Goal: Information Seeking & Learning: Learn about a topic

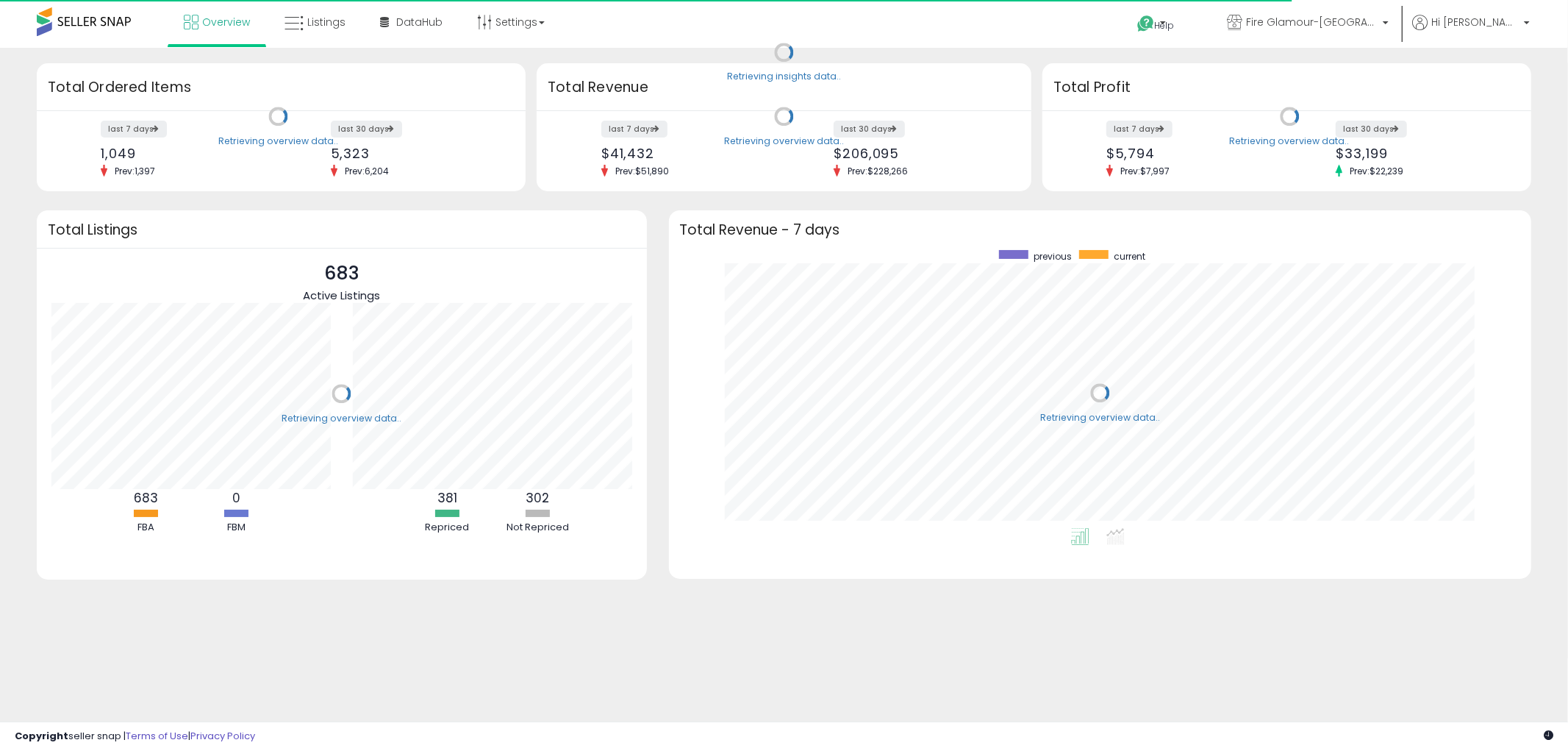
scroll to position [277, 834]
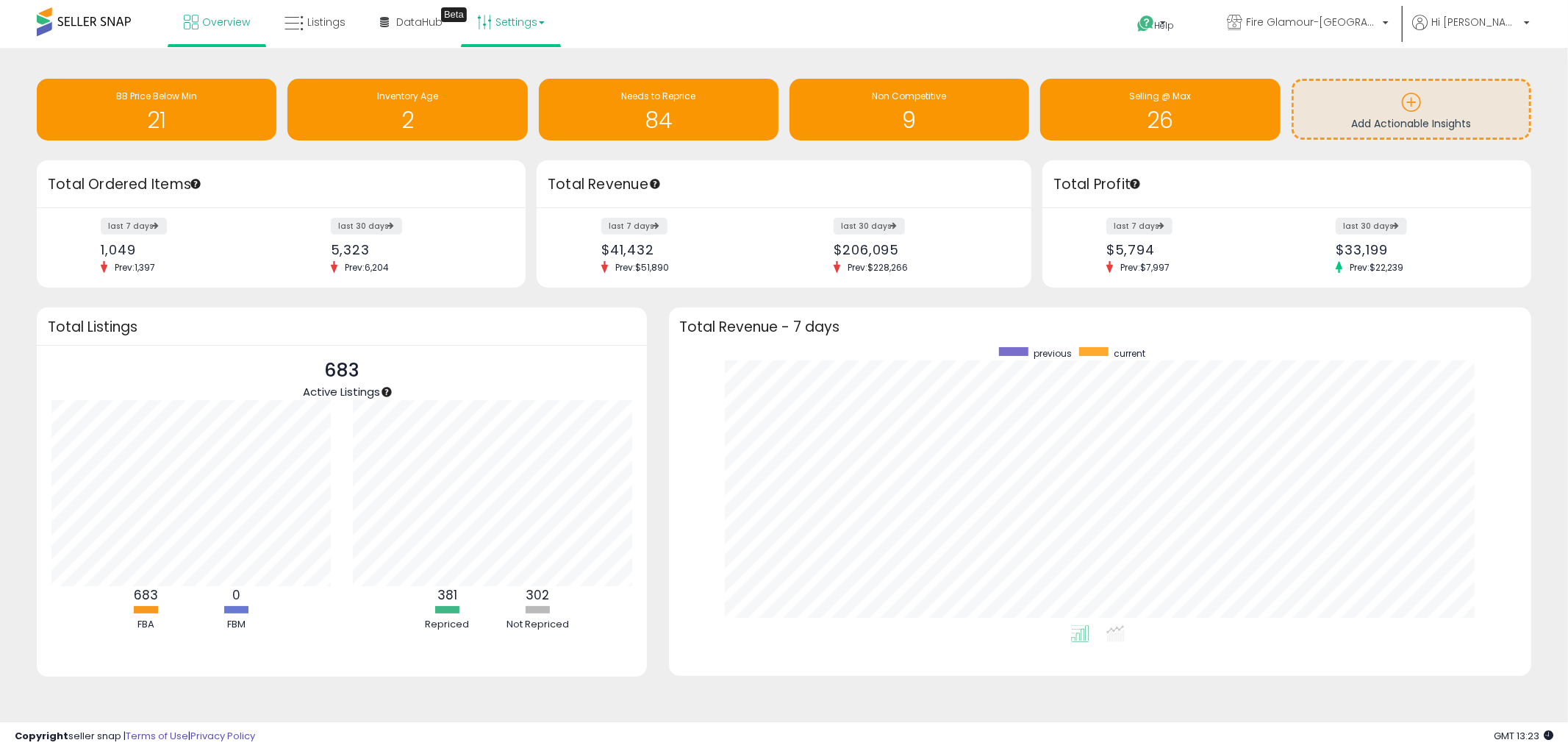
click at [509, 34] on link "Settings" at bounding box center [511, 22] width 89 height 44
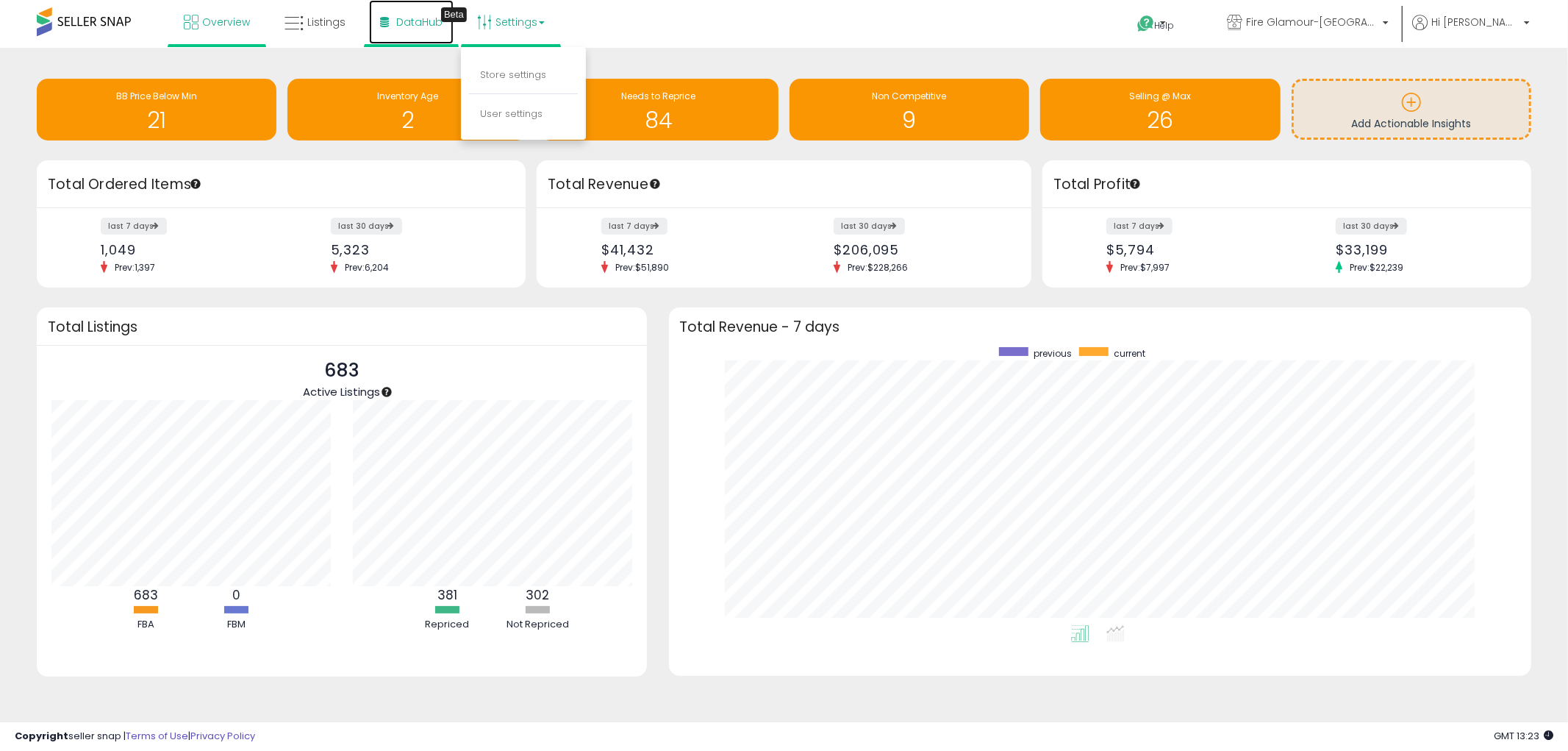
click at [415, 27] on span "DataHub" at bounding box center [419, 22] width 46 height 15
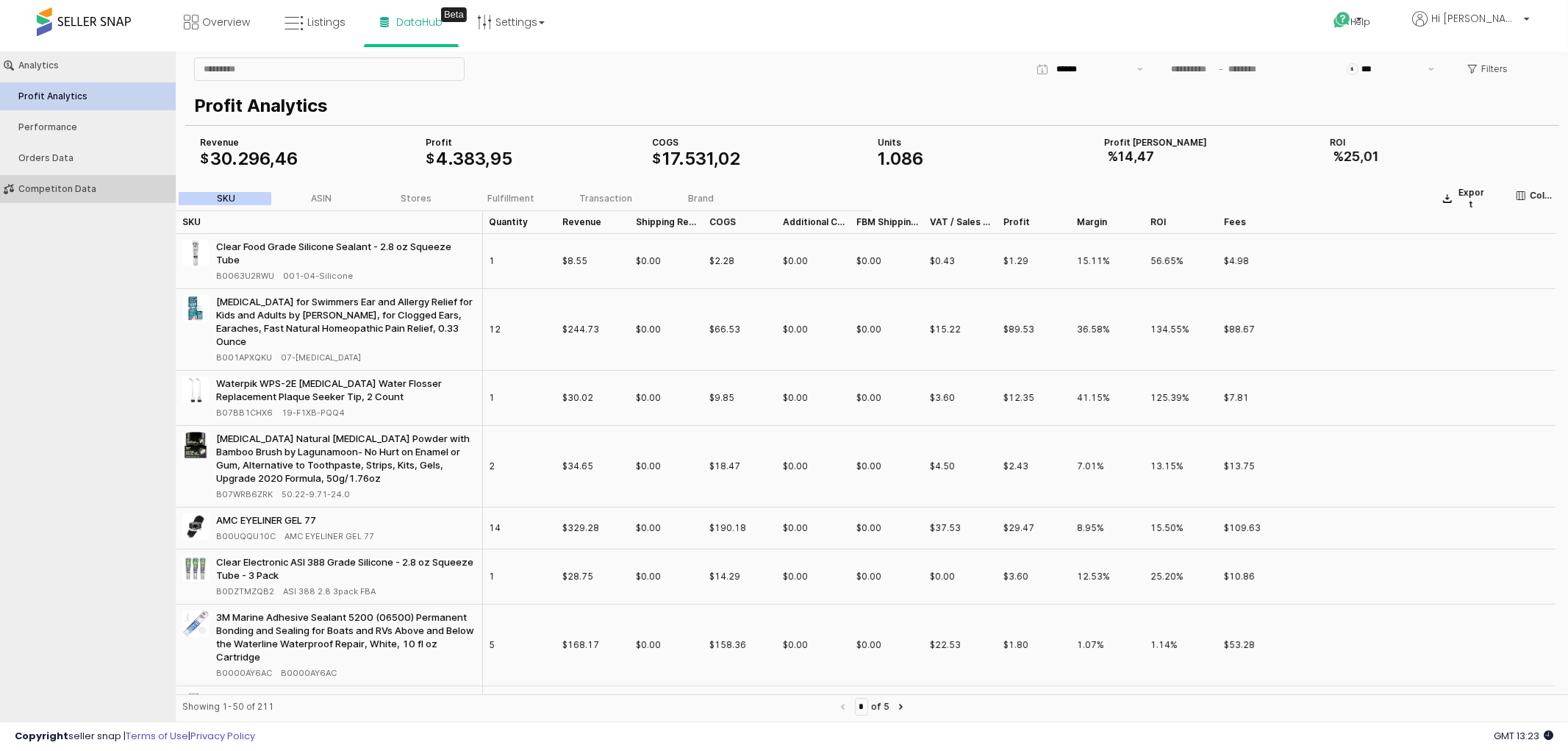
click at [71, 181] on button "Competiton Data" at bounding box center [88, 188] width 186 height 28
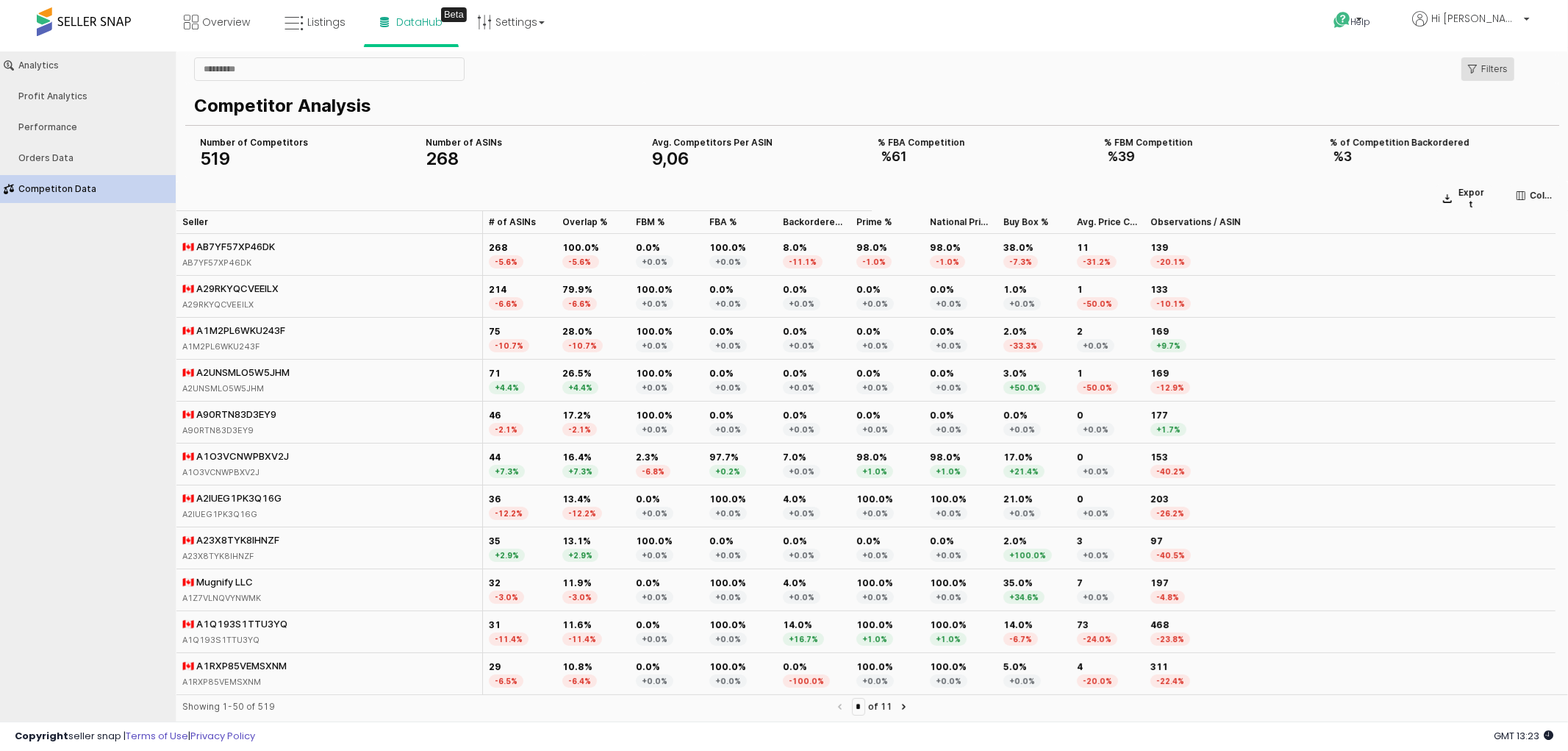
click at [1496, 71] on p "Filters" at bounding box center [1494, 67] width 26 height 11
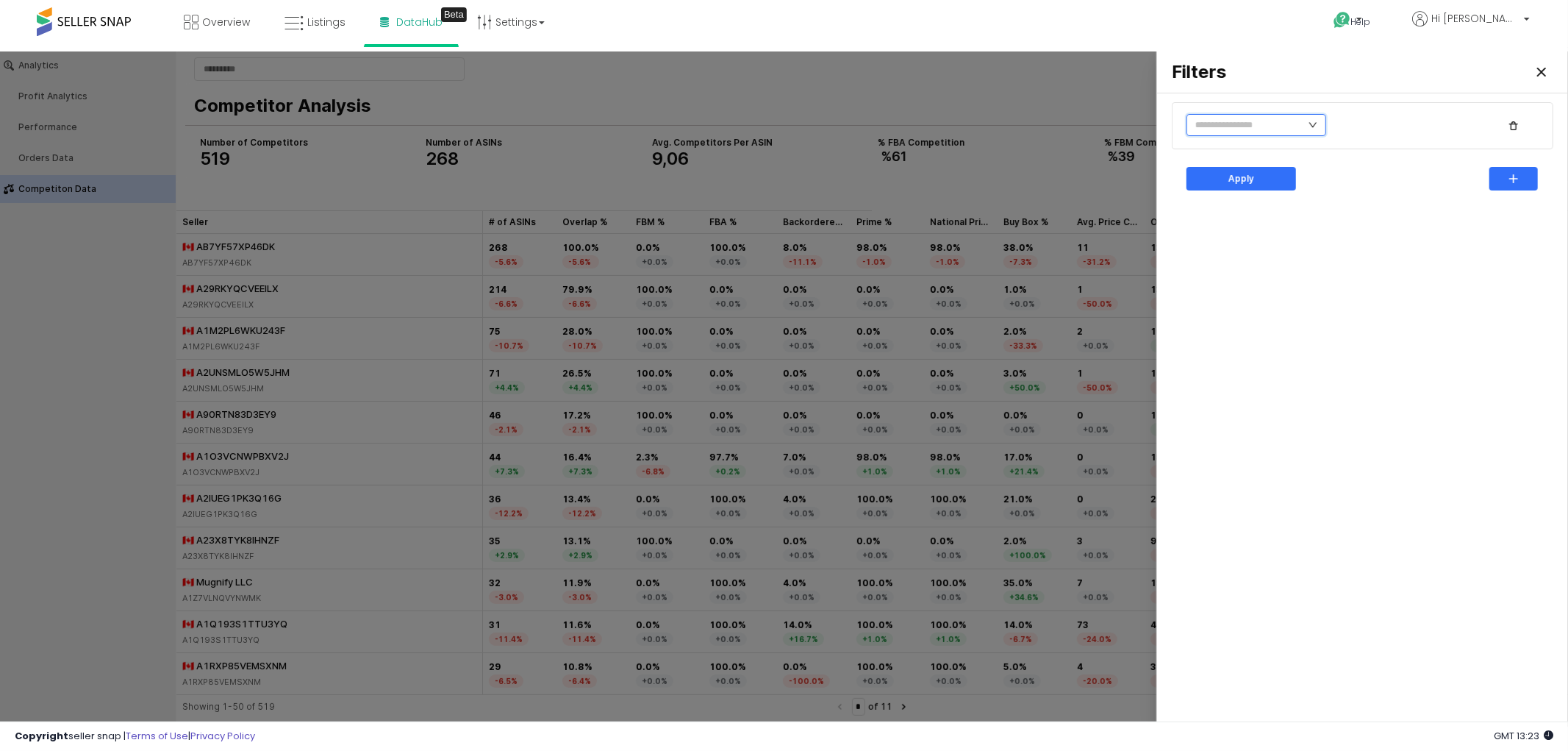
click at [1281, 127] on input "text" at bounding box center [1256, 124] width 139 height 22
click at [1251, 224] on li "FBA%" at bounding box center [1245, 223] width 118 height 24
click at [1349, 199] on li "Is greater than" at bounding box center [1346, 200] width 81 height 24
click at [1364, 129] on input "**" at bounding box center [1394, 124] width 111 height 22
click at [1266, 180] on div "Apply" at bounding box center [1242, 177] width 96 height 22
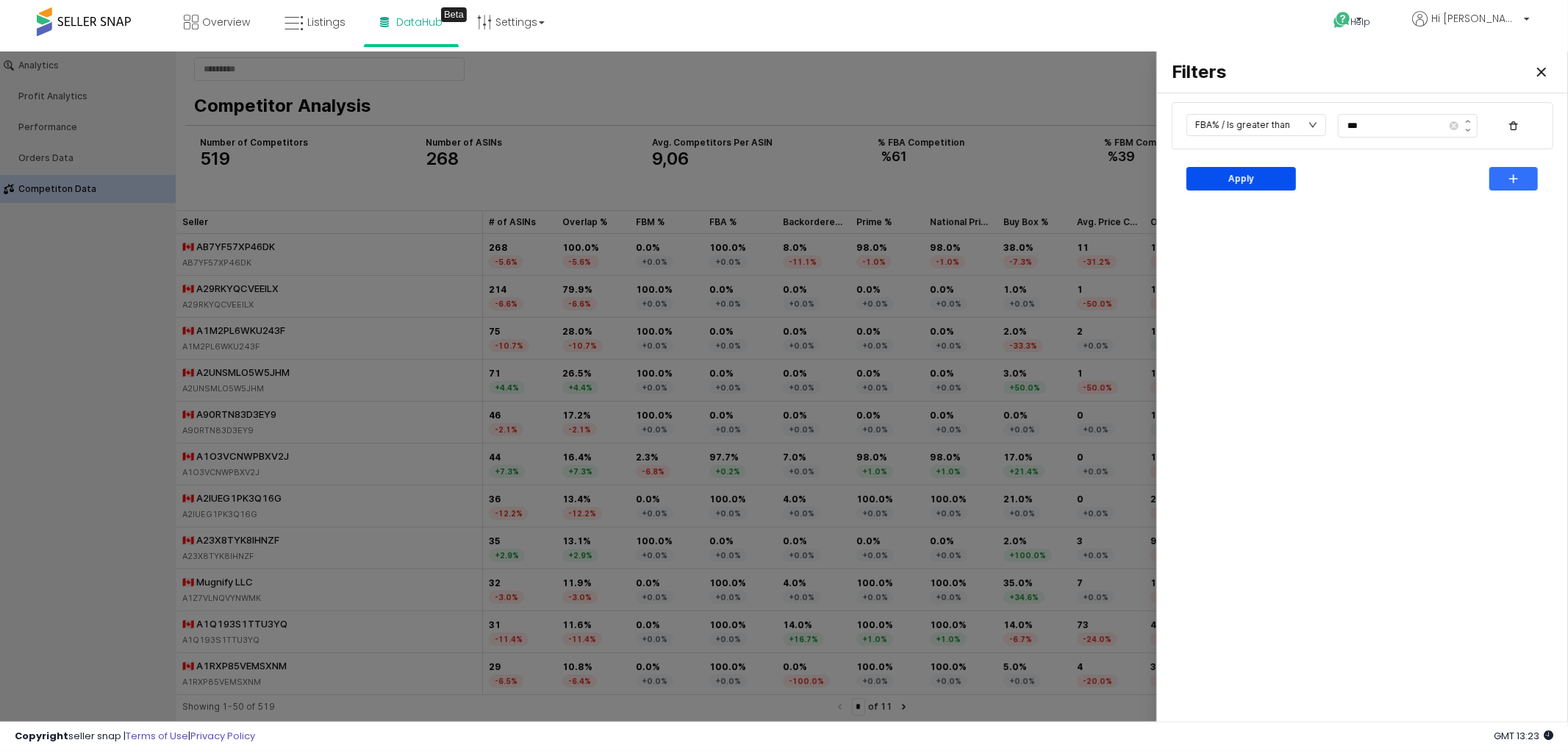
type input "***"
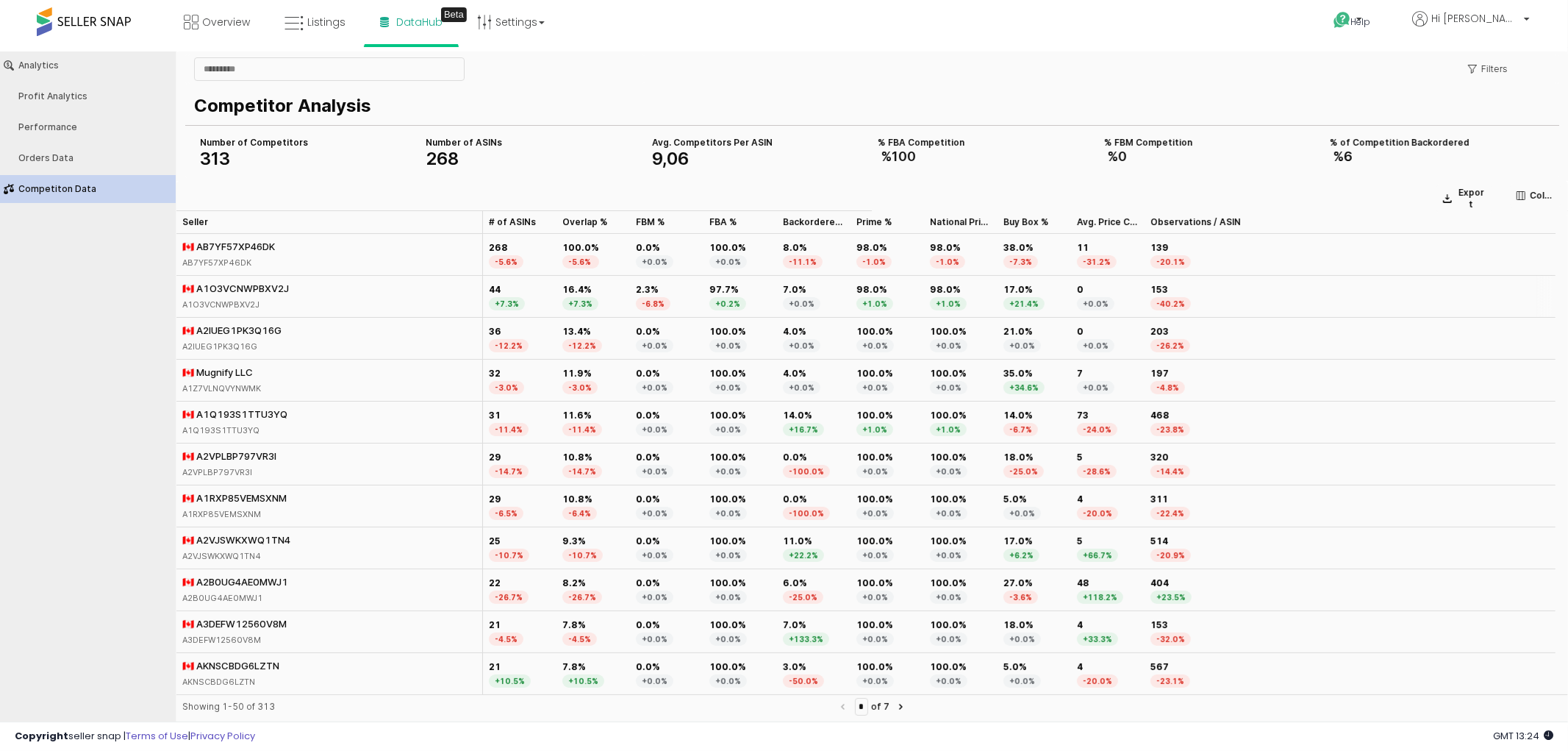
click at [226, 280] on div "🇨🇦 A1O3VCNWPBXV2J" at bounding box center [236, 287] width 107 height 13
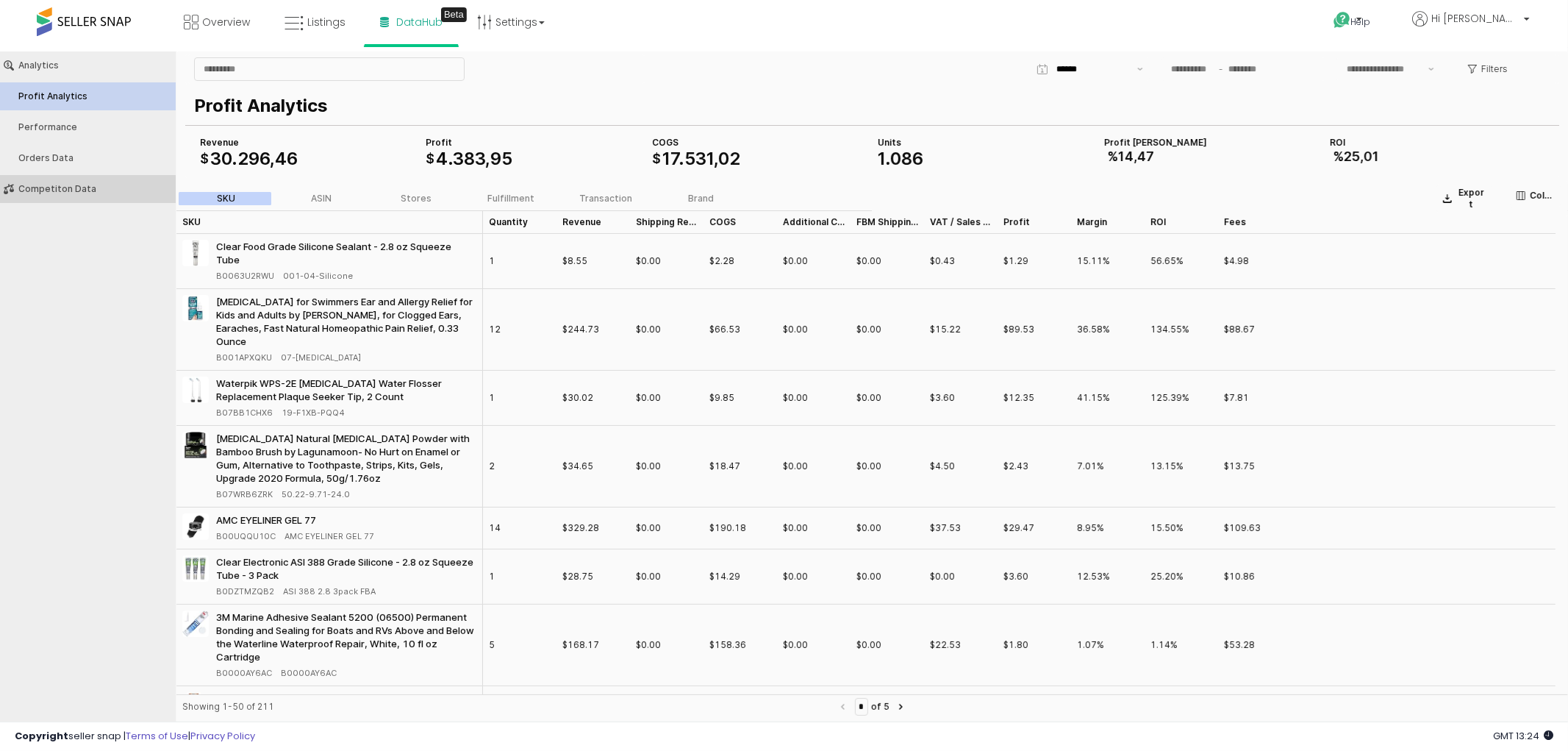
type input "***"
click at [61, 185] on div "Competiton Data" at bounding box center [95, 188] width 153 height 11
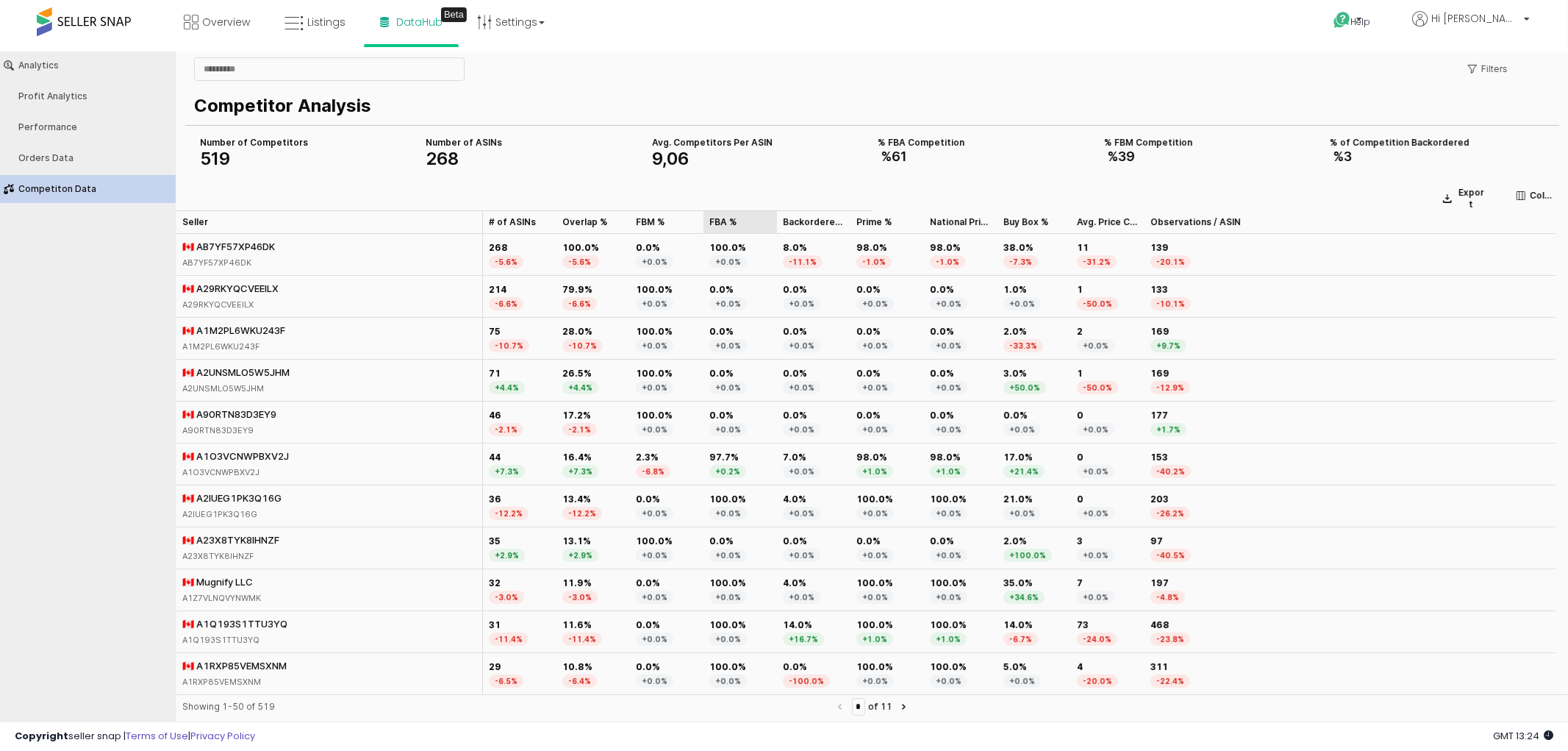
click at [718, 217] on div "FBA % FBA %" at bounding box center [741, 221] width 74 height 24
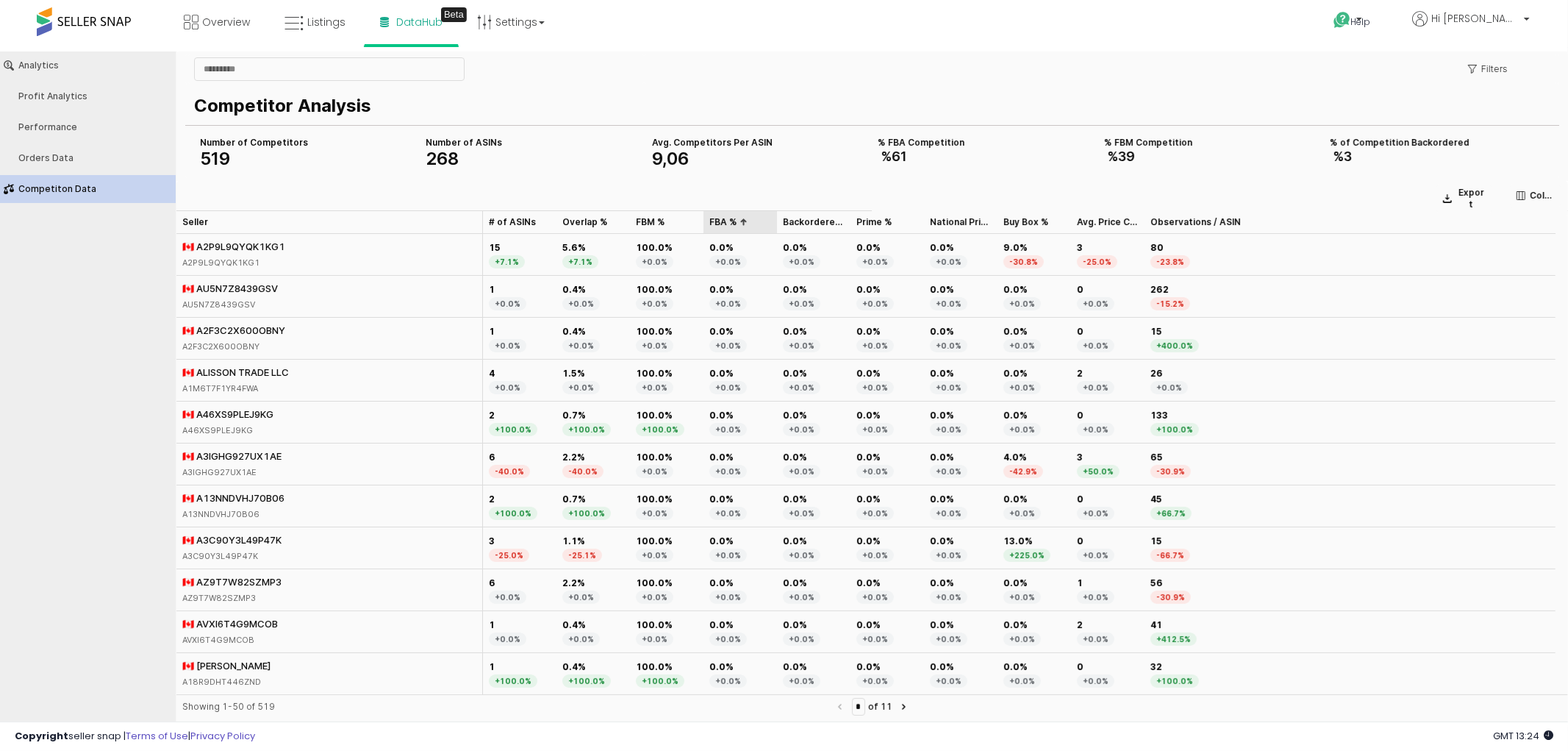
click at [728, 218] on div "FBA % FBA %" at bounding box center [741, 221] width 74 height 24
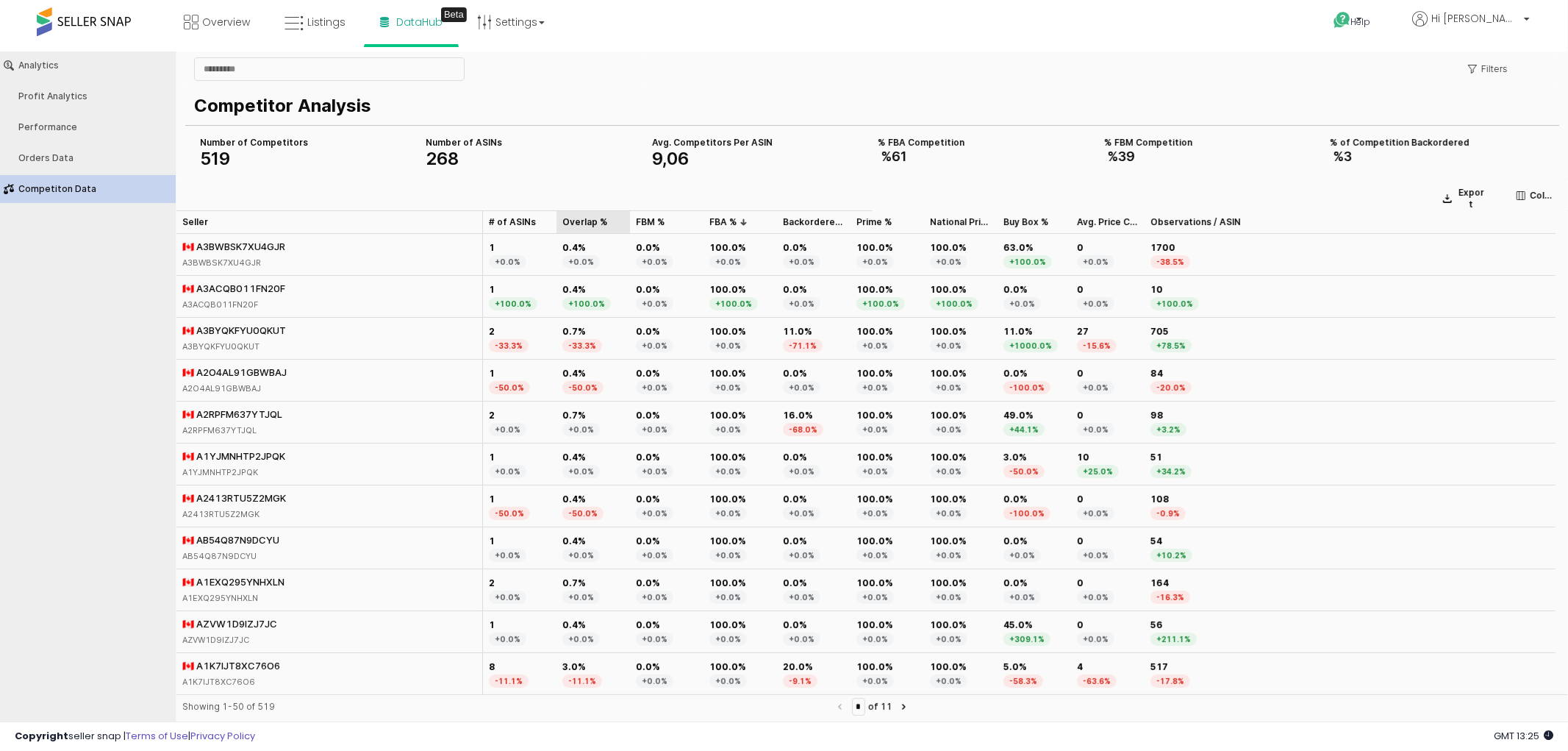
click at [585, 218] on div "Overlap % Overlap %" at bounding box center [593, 221] width 74 height 24
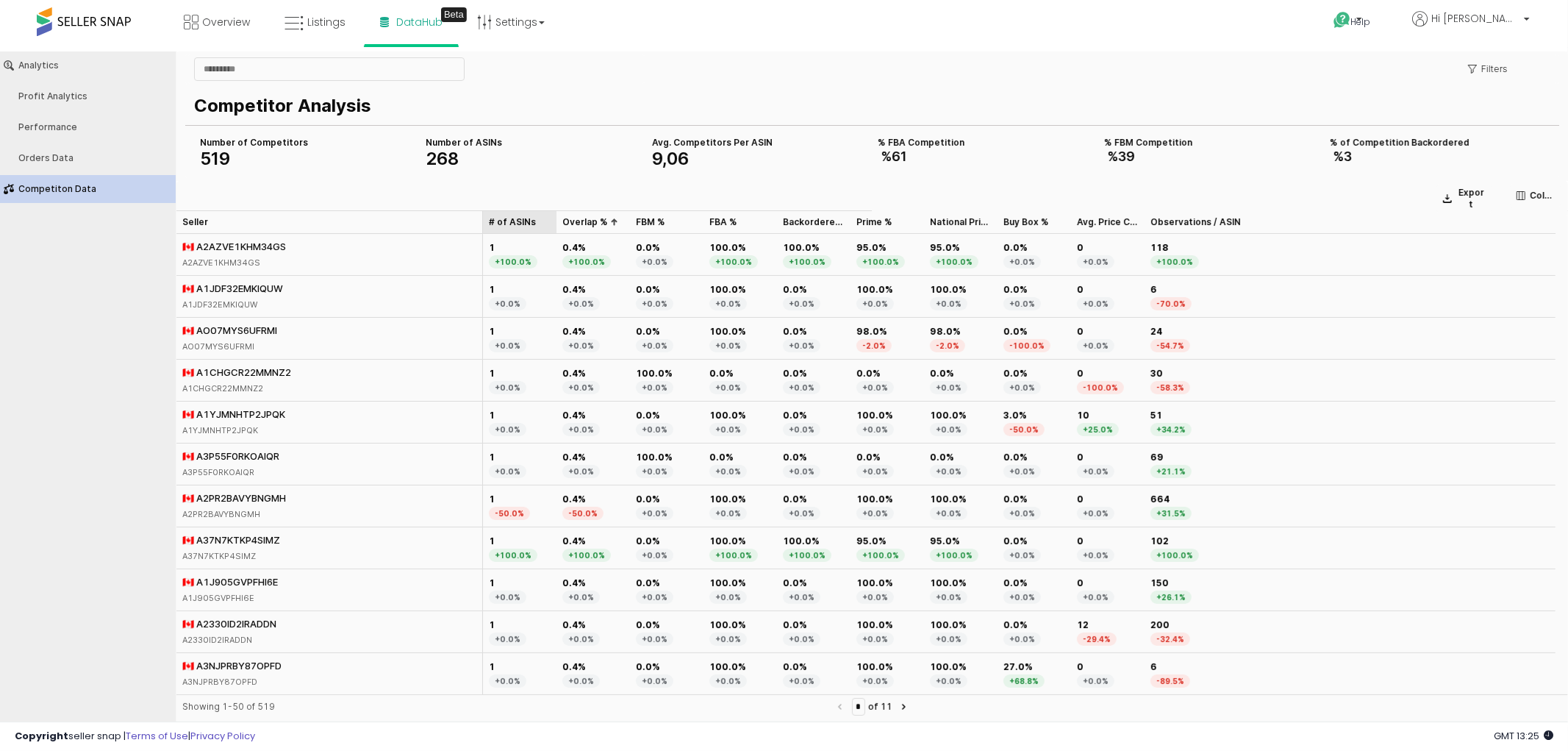
click at [509, 223] on div "# of ASINs # of ASINs" at bounding box center [520, 221] width 74 height 24
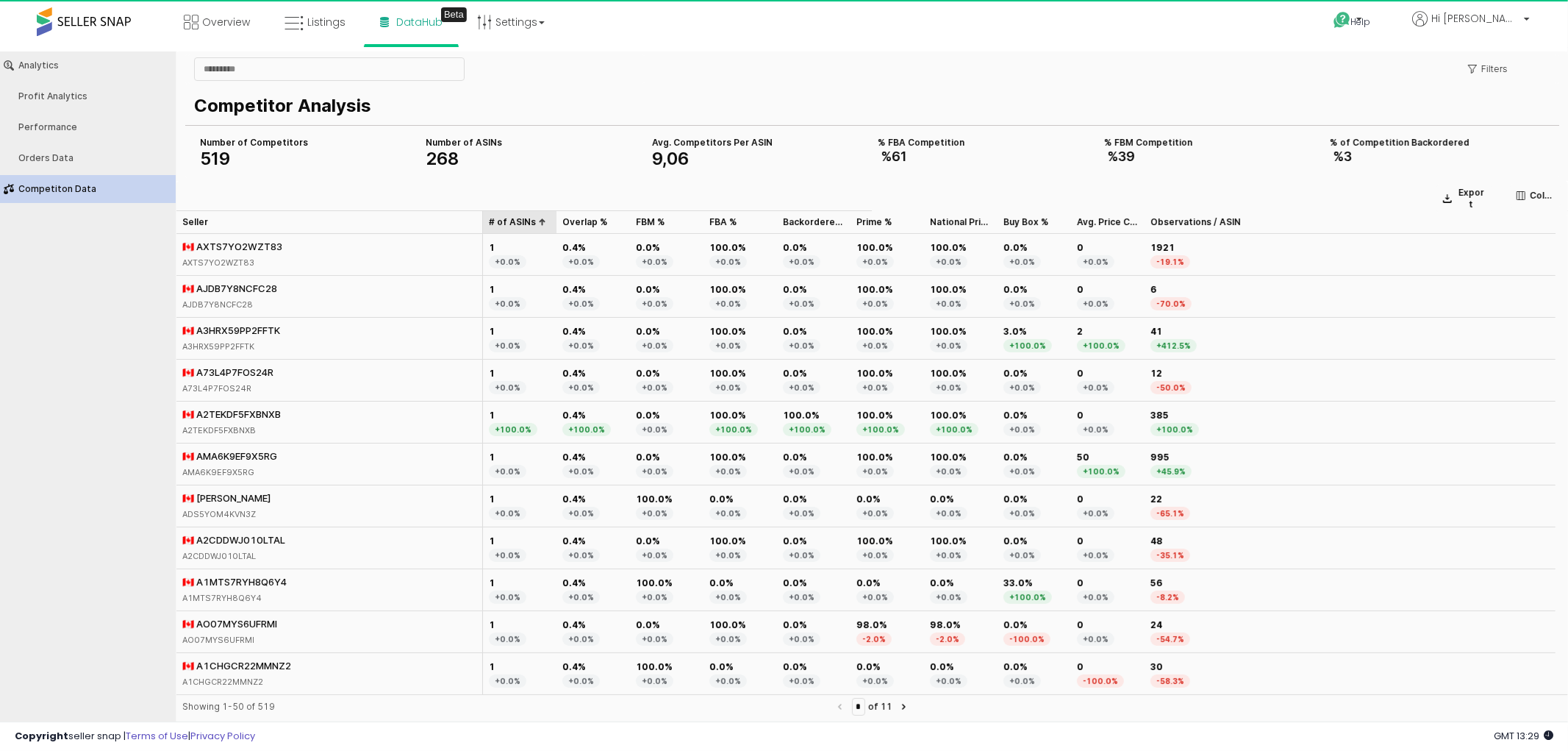
click at [520, 220] on div "# of ASINs # of ASINs" at bounding box center [520, 221] width 74 height 24
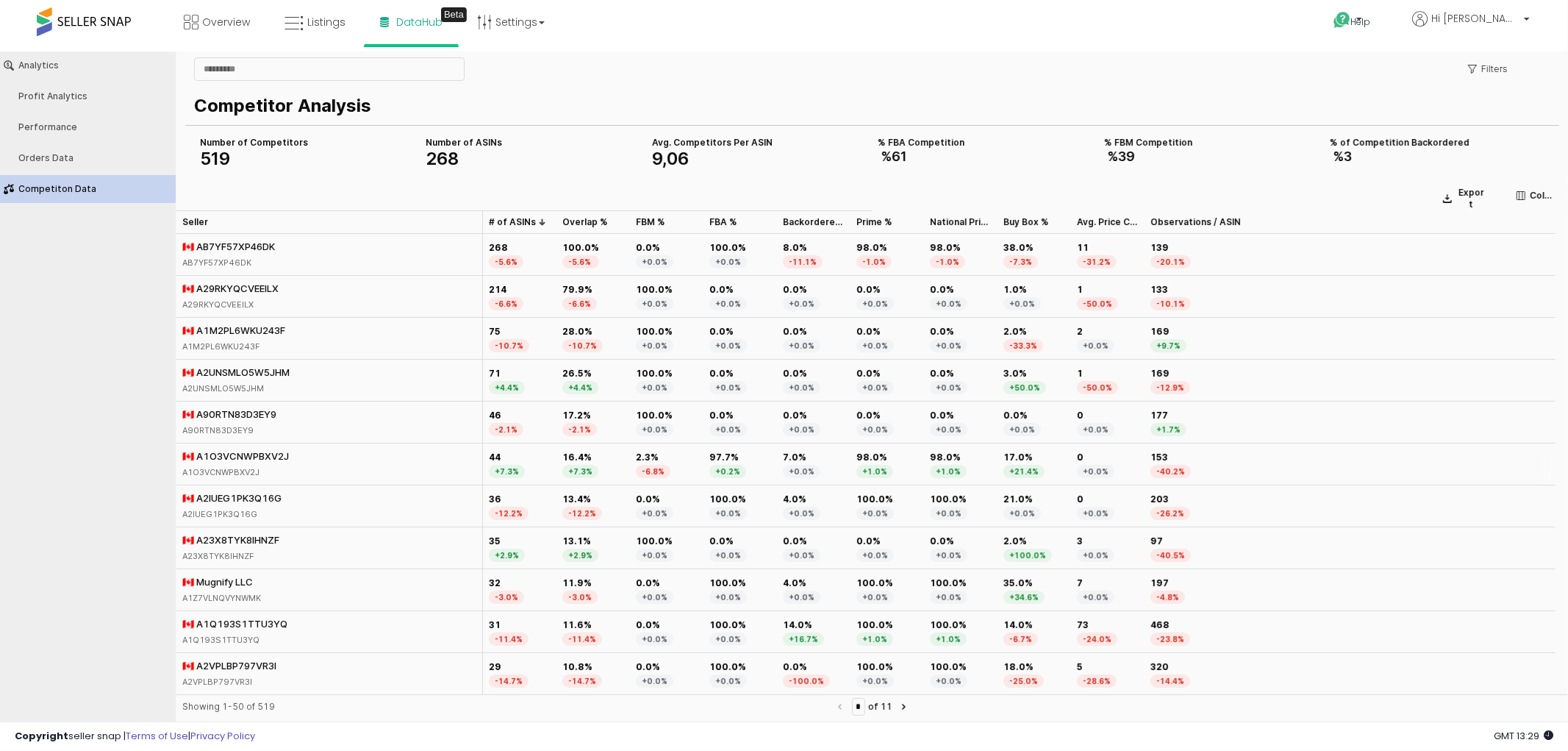
drag, startPoint x: 262, startPoint y: 453, endPoint x: 107, endPoint y: 433, distance: 156.3
click at [105, 434] on div "Analytics Profit Analytics Performance Orders Data Competiton Data" at bounding box center [88, 382] width 176 height 662
drag, startPoint x: 226, startPoint y: 470, endPoint x: 127, endPoint y: 412, distance: 114.7
click at [127, 412] on div "Analytics Profit Analytics Performance Orders Data Competiton Data" at bounding box center [88, 382] width 176 height 662
drag, startPoint x: 241, startPoint y: 454, endPoint x: 110, endPoint y: 332, distance: 179.0
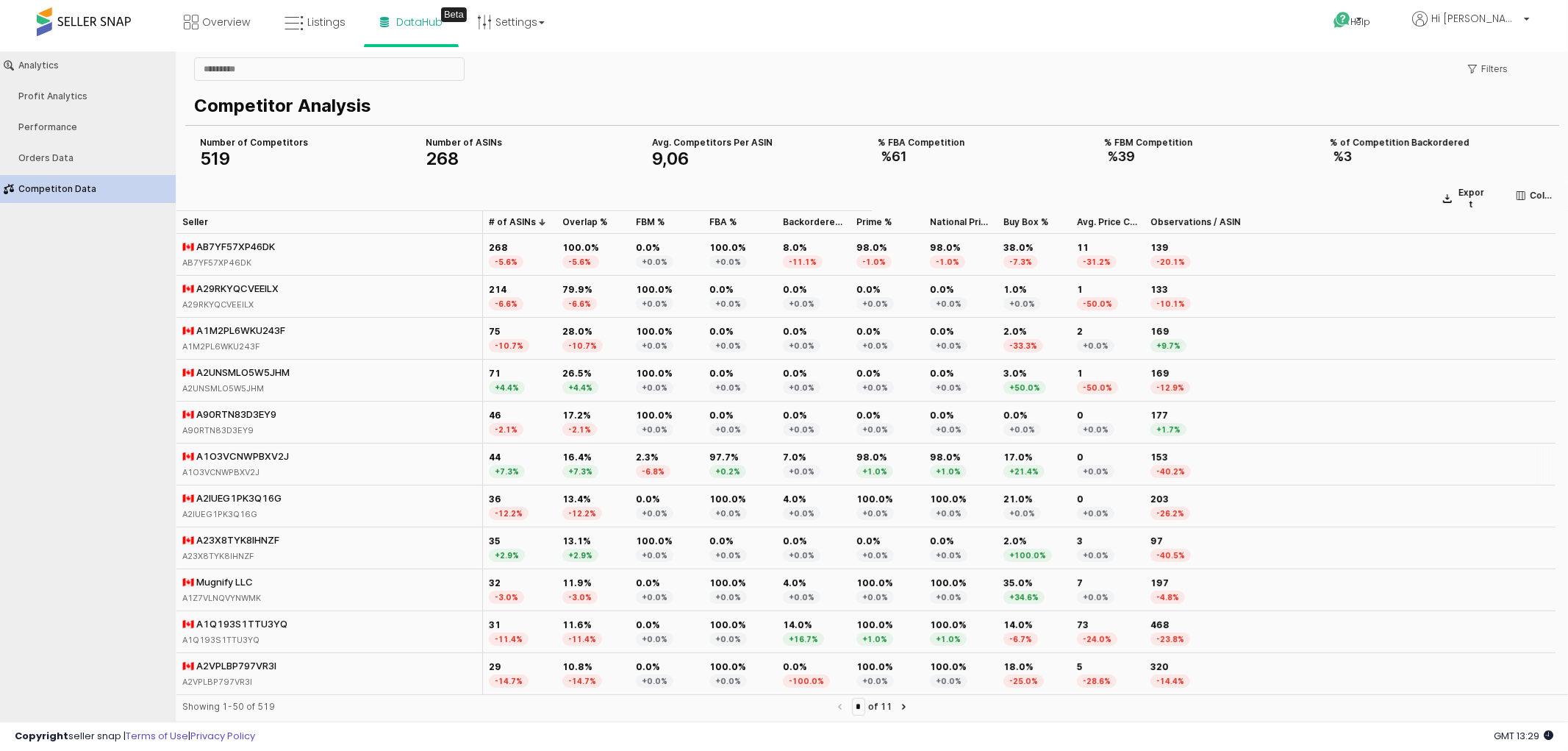
click at [110, 332] on div "Analytics Profit Analytics Performance Orders Data Competiton Data" at bounding box center [88, 382] width 176 height 662
click at [1476, 67] on icon "App Frame" at bounding box center [1472, 68] width 9 height 9
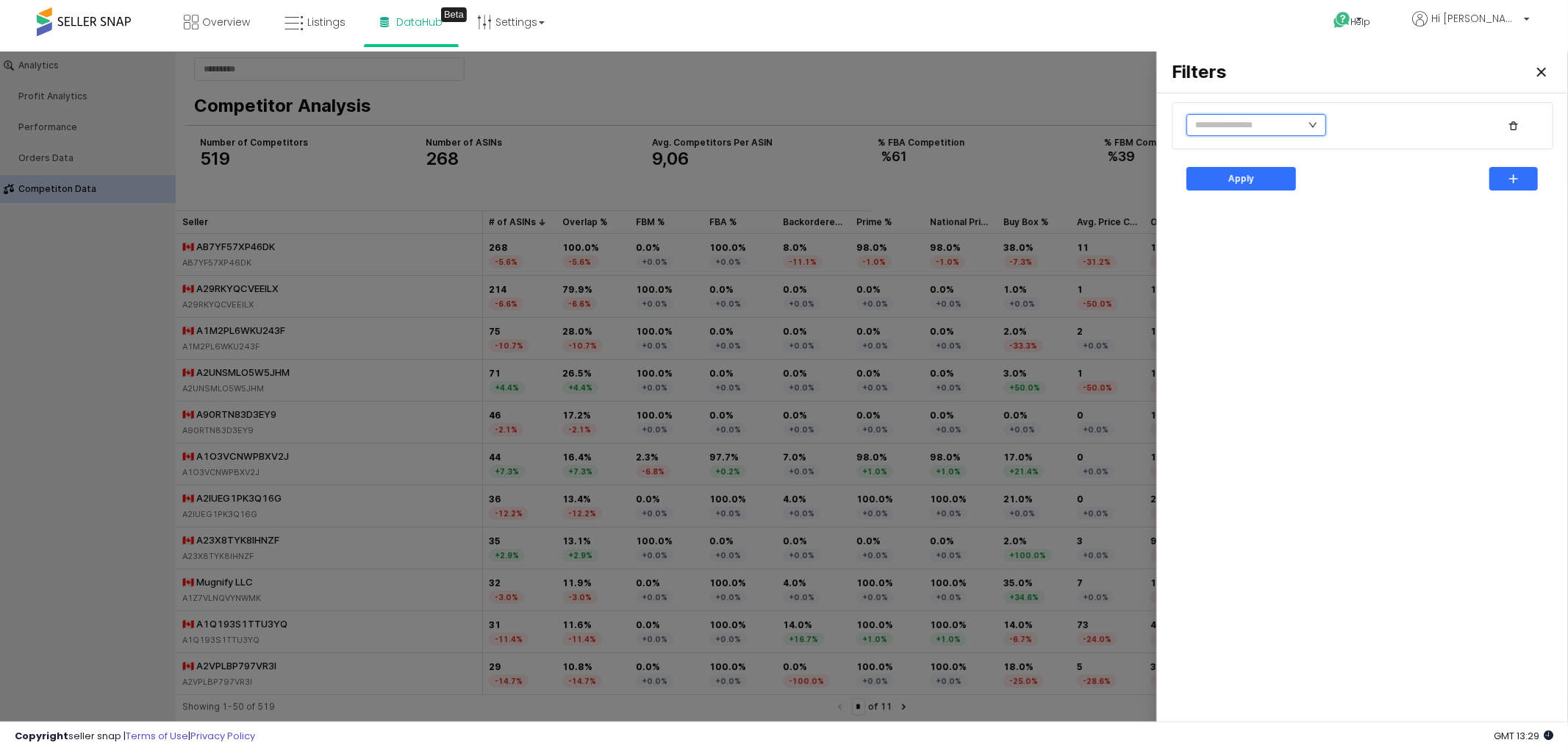
click at [1278, 128] on input "text" at bounding box center [1256, 124] width 139 height 22
click at [1271, 221] on li "FBA%" at bounding box center [1245, 223] width 118 height 24
click at [1344, 195] on li "Is greater than" at bounding box center [1346, 200] width 81 height 24
click at [1373, 127] on input "**" at bounding box center [1394, 124] width 111 height 22
click at [1267, 172] on div "Apply" at bounding box center [1242, 177] width 96 height 22
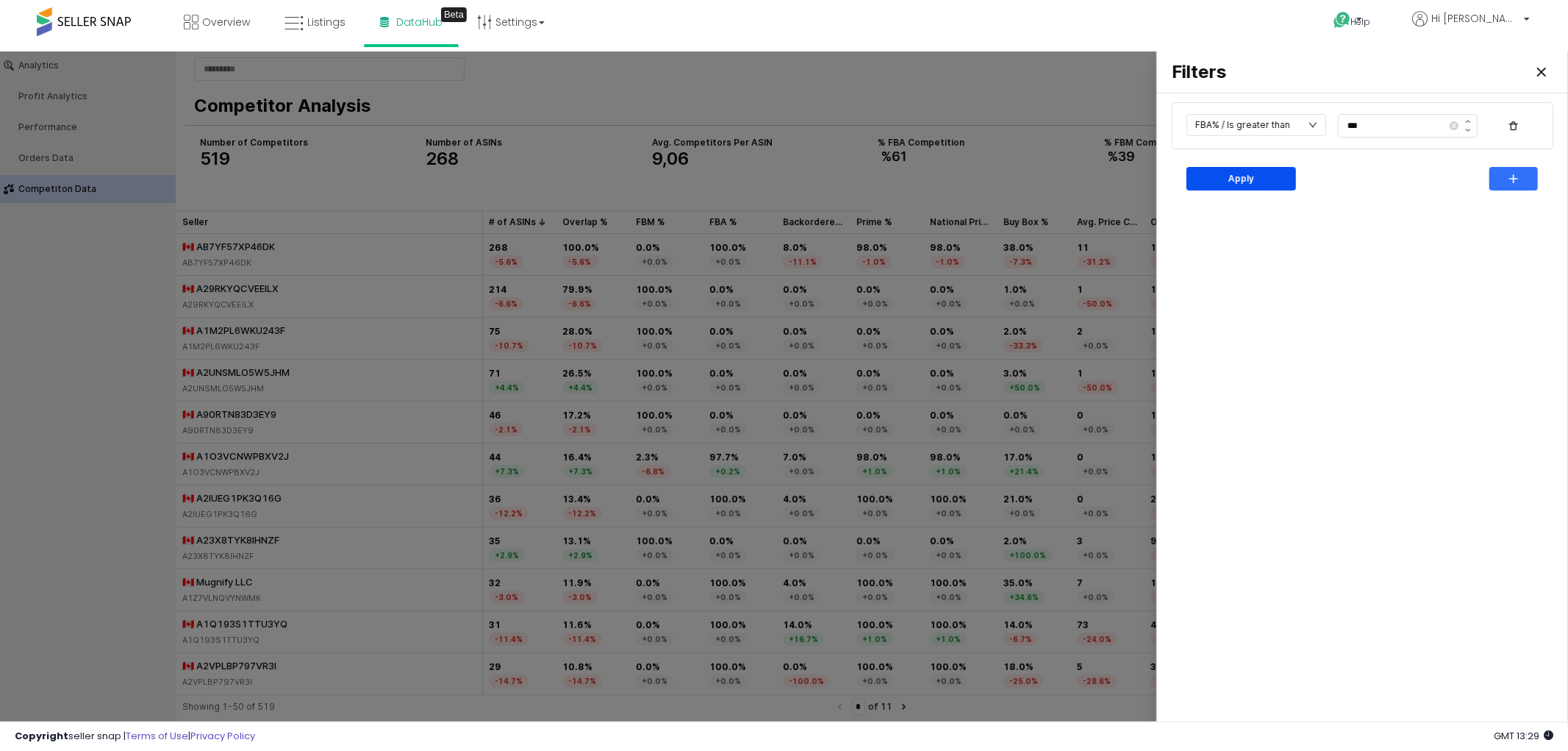
type input "***"
